Goal: Task Accomplishment & Management: Complete application form

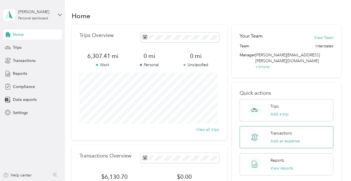
click at [287, 130] on p "Transactions" at bounding box center [282, 133] width 22 height 6
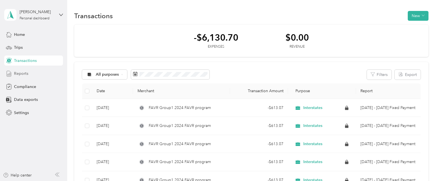
click at [31, 71] on div "Reports" at bounding box center [33, 74] width 59 height 10
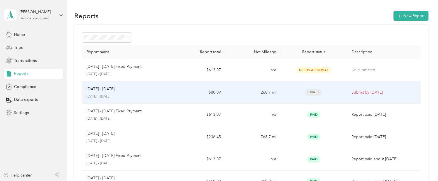
click at [351, 92] on p "Submit by [DATE]" at bounding box center [384, 92] width 65 height 6
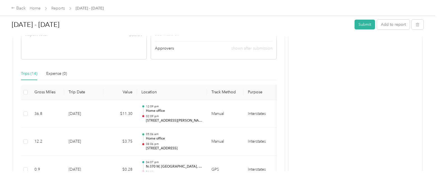
scroll to position [112, 0]
click at [351, 24] on button "Submit" at bounding box center [365, 25] width 20 height 10
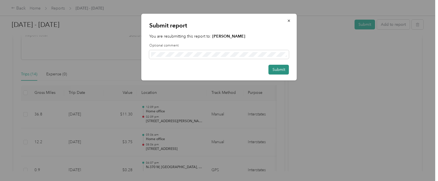
click at [283, 71] on button "Submit" at bounding box center [279, 70] width 20 height 10
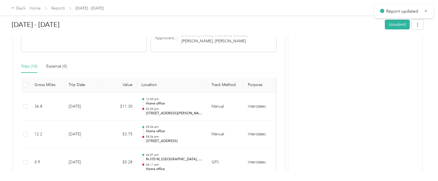
scroll to position [98, 0]
